Goal: Register for event/course

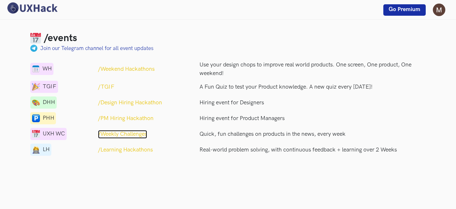
click at [138, 134] on p "/Weekly Challenges" at bounding box center [122, 134] width 49 height 9
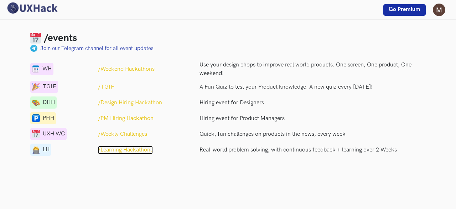
click at [148, 150] on p "/Learning Hackathons" at bounding box center [125, 149] width 55 height 9
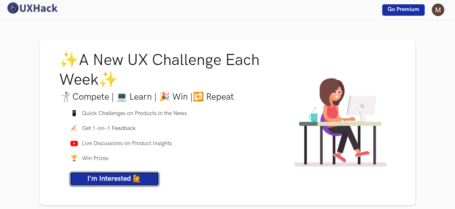
click at [139, 183] on link "I'm Interested 🙋" at bounding box center [114, 179] width 89 height 14
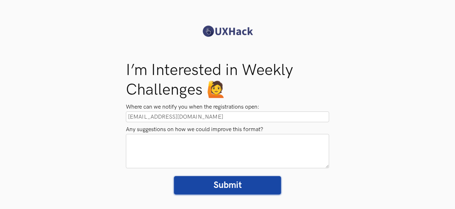
click at [204, 121] on input "aparnamathavan20@gmail.com" at bounding box center [227, 116] width 203 height 11
click at [220, 181] on input "Submit" at bounding box center [227, 185] width 107 height 18
